Goal: Transaction & Acquisition: Book appointment/travel/reservation

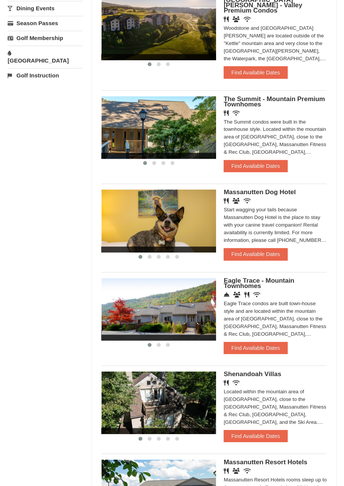
scroll to position [291, 0]
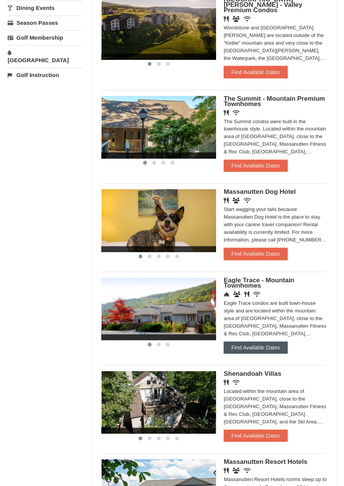
click at [272, 342] on button "Find Available Dates" at bounding box center [256, 348] width 64 height 12
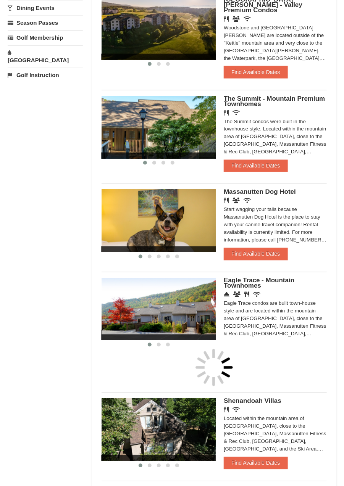
click at [246, 95] on span "The Summit - Mountain Premium Townhomes" at bounding box center [274, 101] width 101 height 13
click at [252, 277] on span "Eagle Trace - Mountain Townhomes" at bounding box center [259, 283] width 71 height 13
click at [251, 277] on span "Eagle Trace - Mountain Townhomes" at bounding box center [259, 283] width 71 height 13
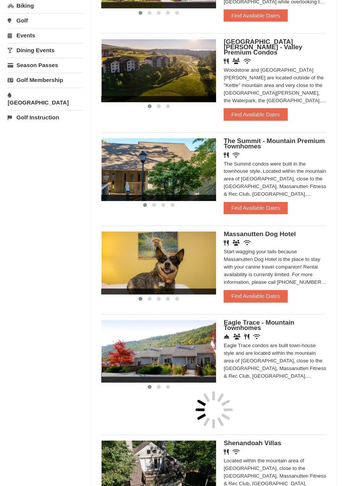
scroll to position [250, 0]
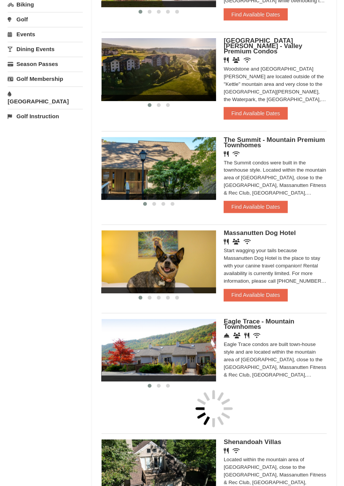
click at [248, 318] on span "Eagle Trace - Mountain Townhomes" at bounding box center [259, 324] width 71 height 13
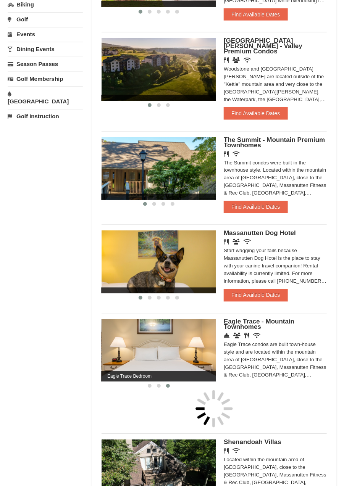
click at [250, 318] on span "Eagle Trace - Mountain Townhomes" at bounding box center [259, 324] width 71 height 13
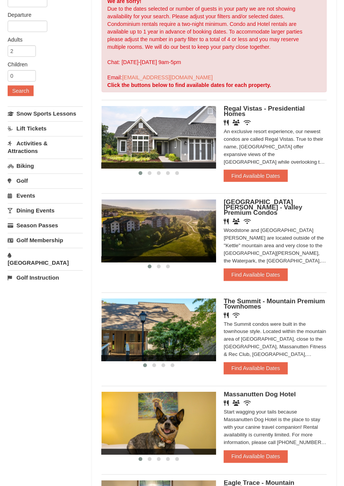
scroll to position [0, 0]
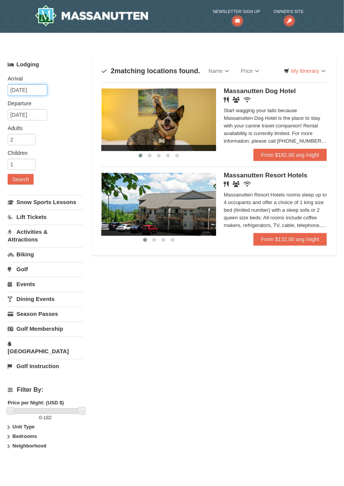
click at [23, 93] on input "10/08/2025" at bounding box center [28, 89] width 40 height 11
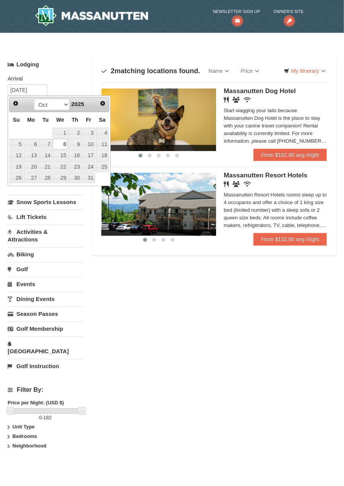
click at [101, 106] on link "Next" at bounding box center [102, 103] width 11 height 11
click at [35, 144] on link "3" at bounding box center [31, 144] width 15 height 11
type input "[DATE]"
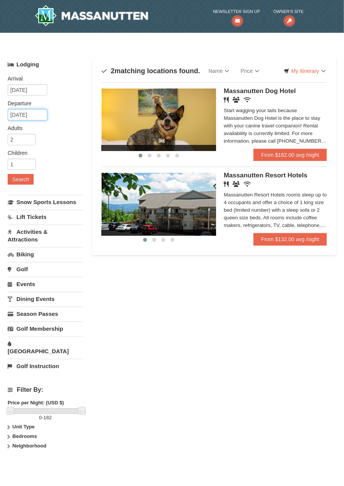
click at [29, 117] on input "11/04/2025" at bounding box center [28, 114] width 40 height 11
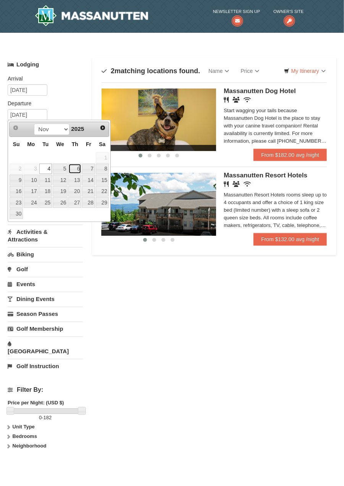
click at [76, 171] on link "6" at bounding box center [74, 169] width 13 height 11
type input "11/06/2025"
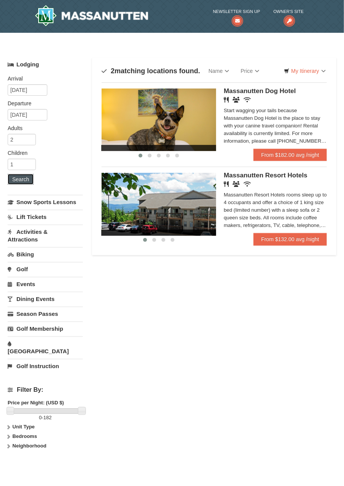
click at [19, 179] on button "Search" at bounding box center [21, 179] width 26 height 11
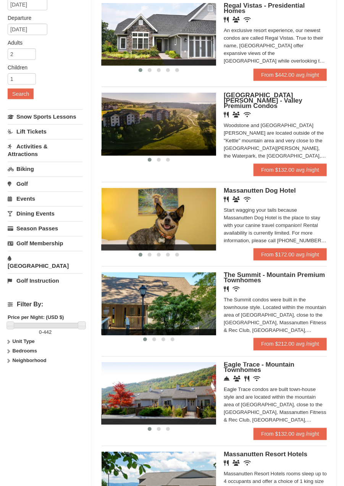
click at [246, 362] on span "Eagle Trace - Mountain Townhomes" at bounding box center [259, 368] width 71 height 13
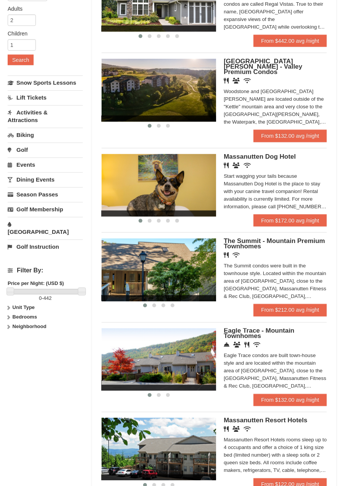
scroll to position [122, 0]
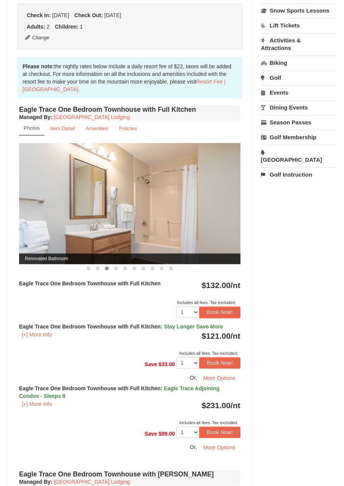
scroll to position [207, 0]
click at [66, 129] on small "Item Detail" at bounding box center [62, 128] width 25 height 6
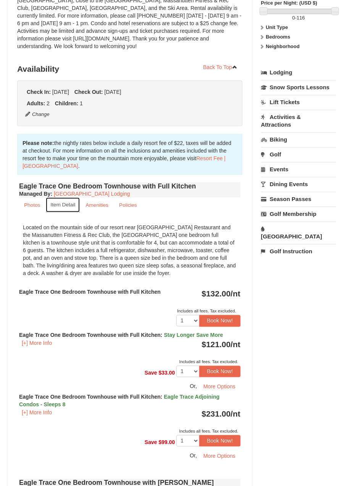
scroll to position [0, 0]
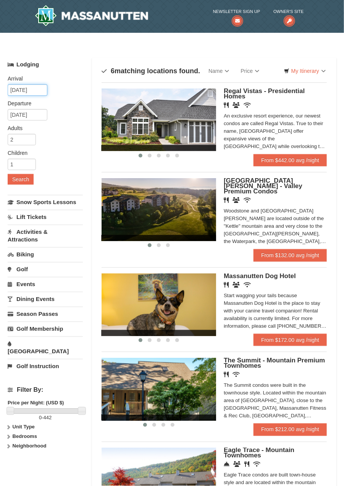
click at [23, 92] on input "11/03/2025" at bounding box center [28, 89] width 40 height 11
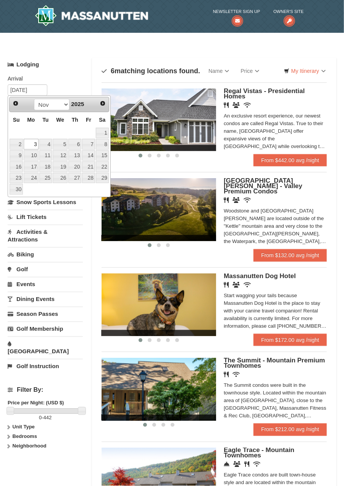
click at [15, 105] on span "Prev" at bounding box center [16, 103] width 6 height 6
click at [87, 164] on link "26" at bounding box center [88, 167] width 13 height 11
type input "[DATE]"
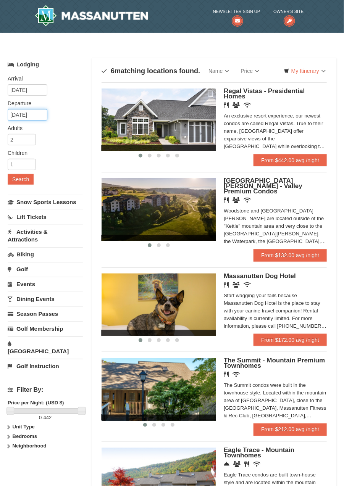
click at [21, 117] on input "11/06/2025" at bounding box center [28, 114] width 40 height 11
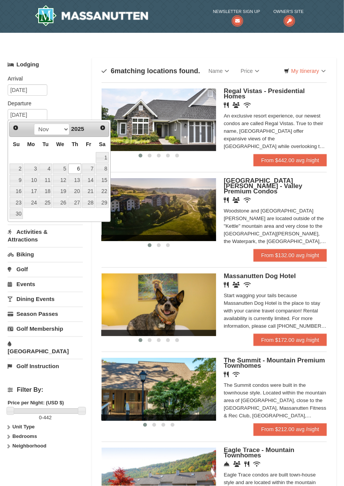
click at [13, 131] on link "Prev" at bounding box center [15, 128] width 11 height 11
click at [16, 128] on span "Prev" at bounding box center [16, 128] width 6 height 6
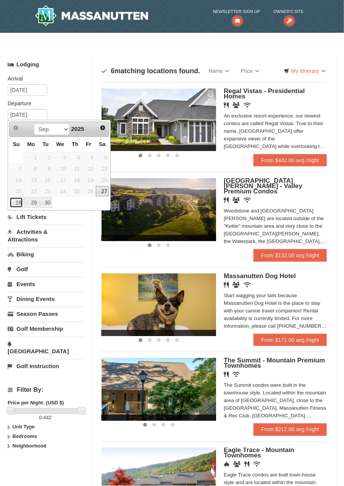
click at [16, 202] on link "28" at bounding box center [16, 202] width 13 height 11
type input "[DATE]"
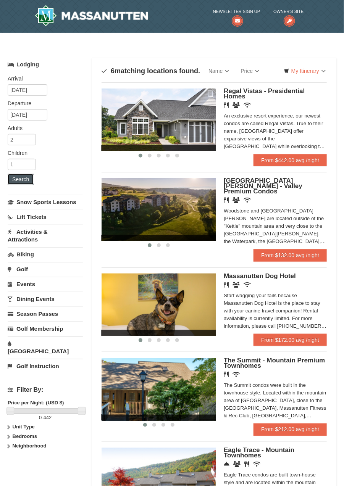
click at [19, 179] on button "Search" at bounding box center [21, 179] width 26 height 11
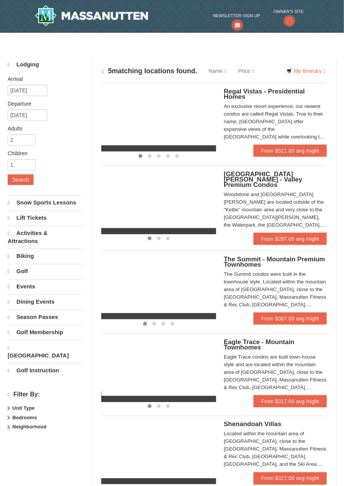
select select "9"
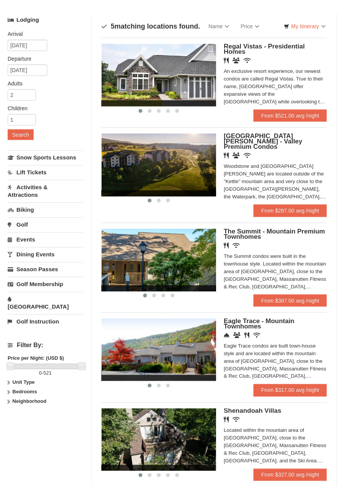
scroll to position [48, 0]
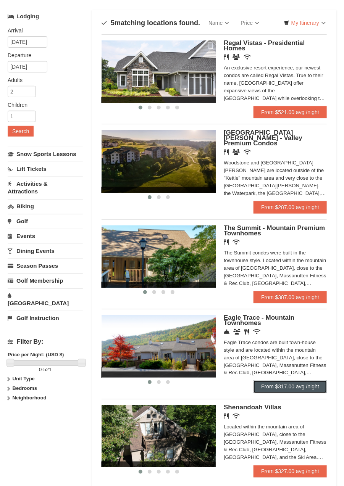
click at [301, 381] on link "From $317.00 avg /night" at bounding box center [290, 387] width 73 height 12
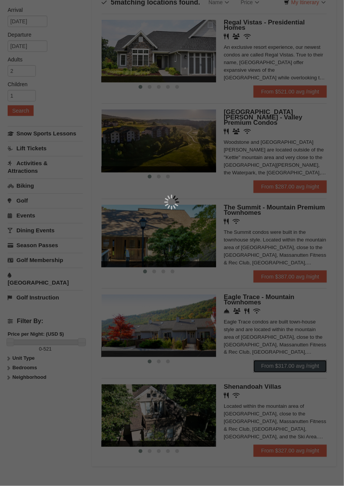
scroll to position [85, 0]
